Goal: Information Seeking & Learning: Check status

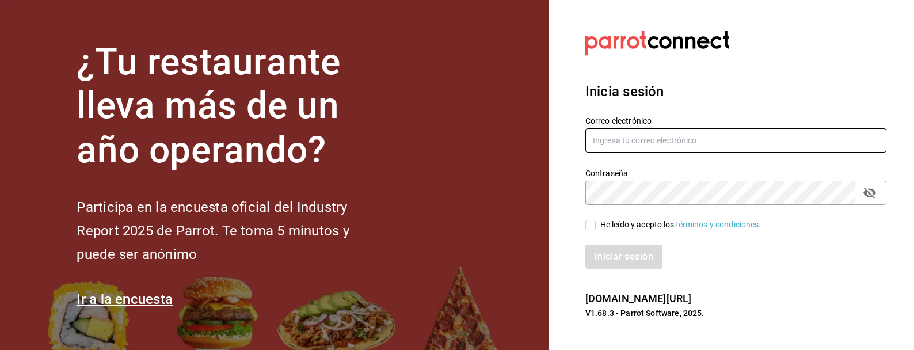
click at [612, 143] on input "text" at bounding box center [735, 140] width 301 height 24
type input "emcardenast@gmail.com"
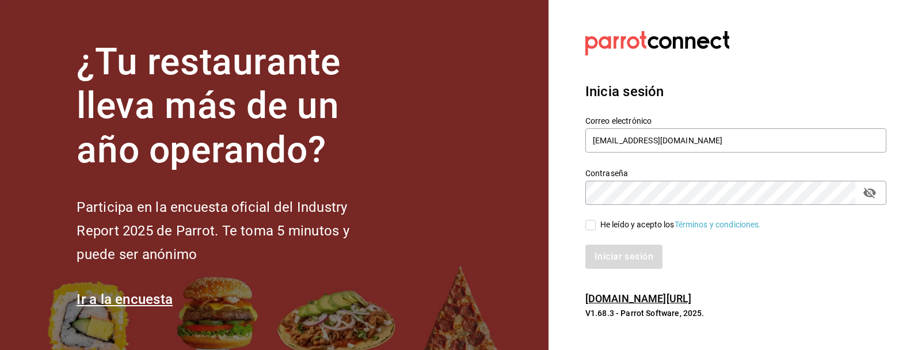
click at [592, 226] on input "He leído y acepto los Términos y condiciones." at bounding box center [590, 225] width 10 height 10
checkbox input "true"
click at [645, 263] on button "Iniciar sesión" at bounding box center [624, 257] width 78 height 24
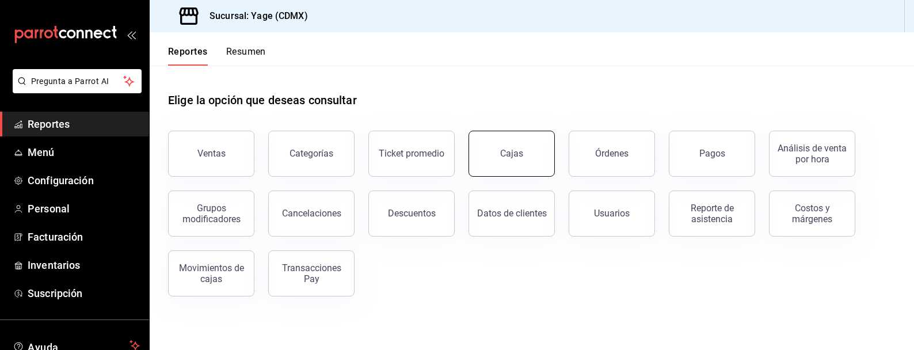
click at [517, 157] on div "Cajas" at bounding box center [511, 153] width 23 height 11
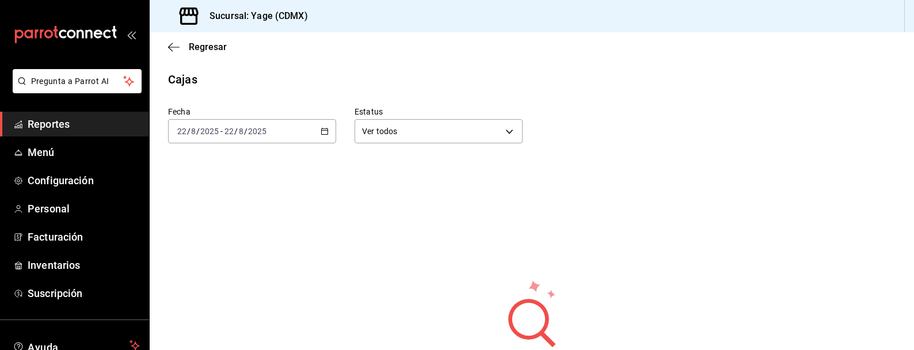
click at [329, 131] on div "[DATE] [DATE] - [DATE] [DATE]" at bounding box center [252, 131] width 168 height 24
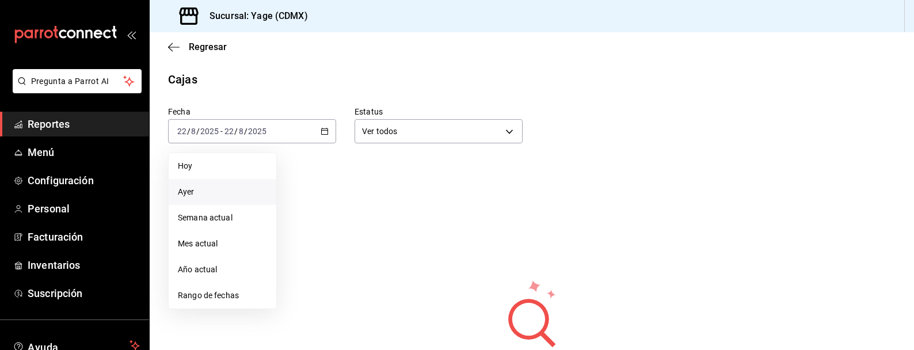
click at [197, 192] on span "Ayer" at bounding box center [222, 192] width 89 height 12
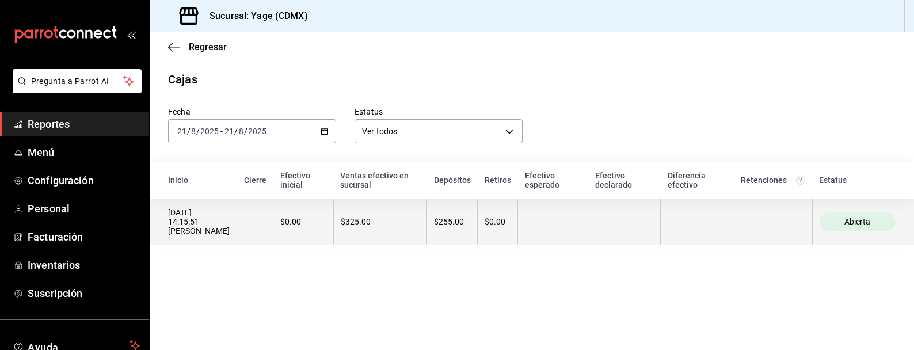
click at [363, 225] on div "$325.00" at bounding box center [380, 221] width 79 height 9
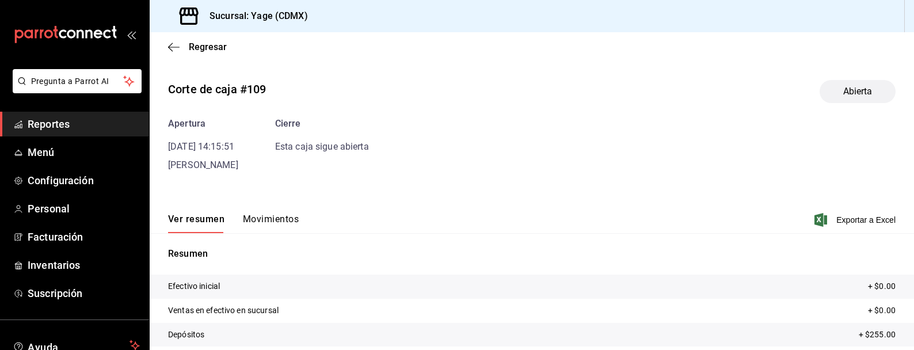
scroll to position [106, 0]
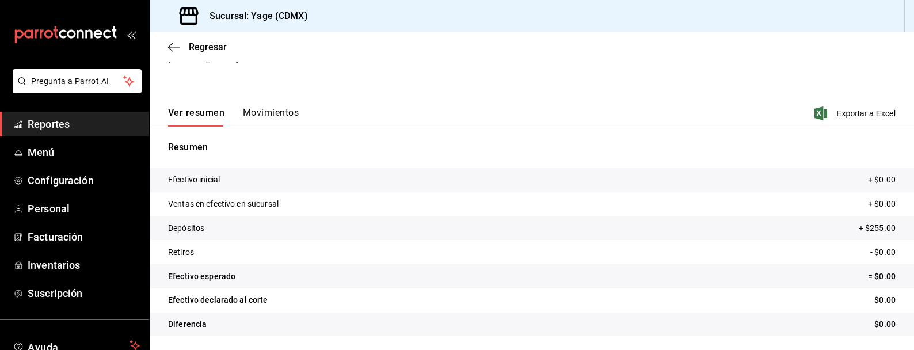
click at [102, 123] on span "Reportes" at bounding box center [84, 124] width 112 height 16
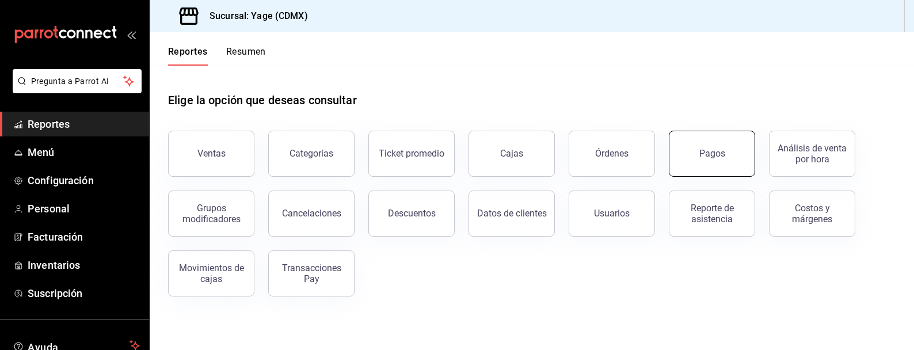
click at [703, 150] on div "Pagos" at bounding box center [712, 153] width 26 height 11
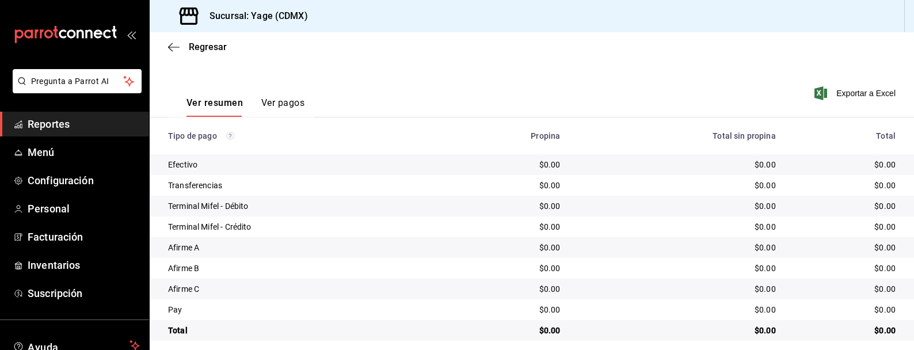
scroll to position [158, 0]
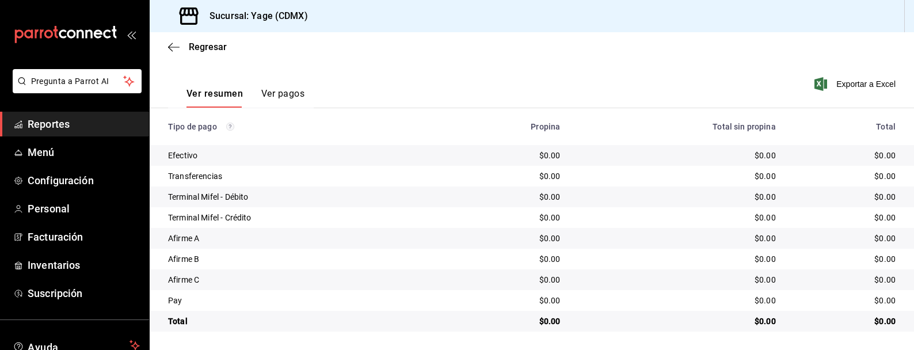
click at [285, 91] on button "Ver pagos" at bounding box center [282, 98] width 43 height 20
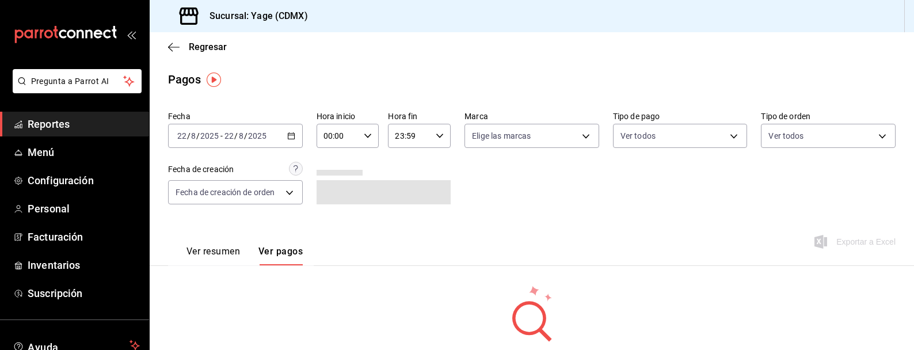
click at [290, 130] on div "[DATE] [DATE] - [DATE] [DATE]" at bounding box center [235, 136] width 135 height 24
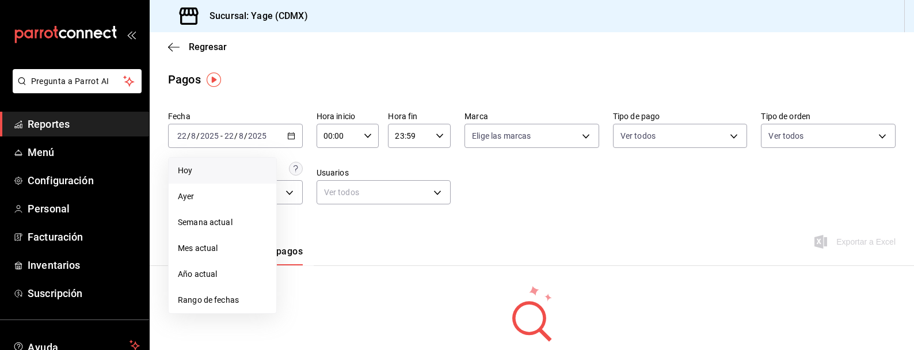
click at [226, 167] on span "Hoy" at bounding box center [222, 171] width 89 height 12
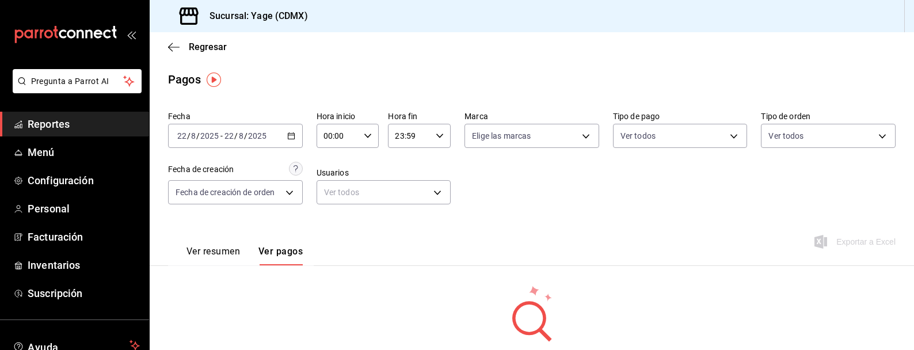
click at [289, 134] on icon "button" at bounding box center [291, 136] width 8 height 8
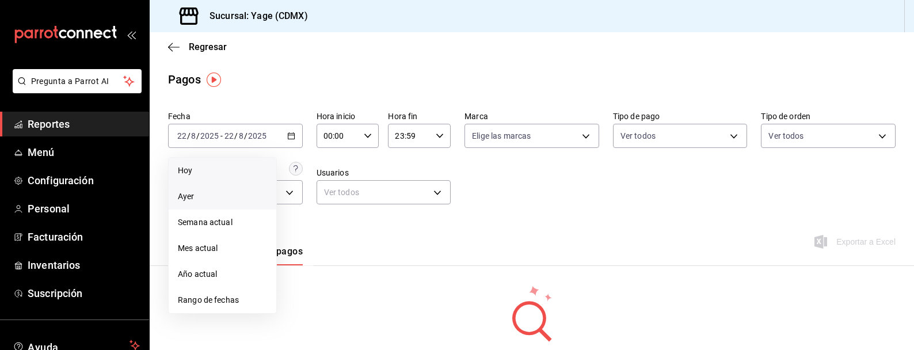
click at [232, 188] on li "Ayer" at bounding box center [223, 197] width 108 height 26
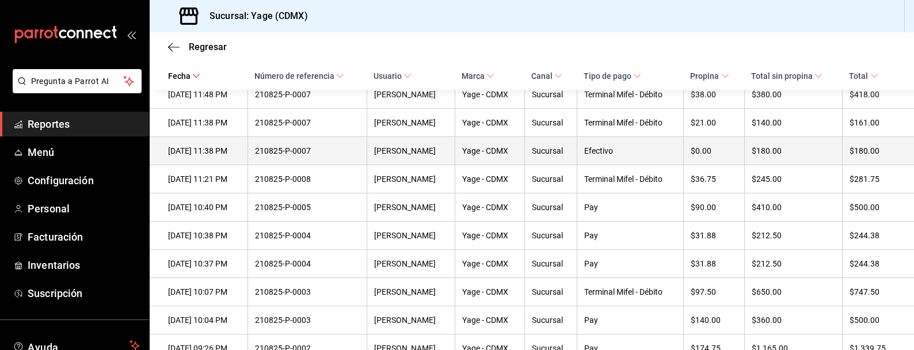
scroll to position [304, 0]
